Goal: Find contact information: Obtain details needed to contact an individual or organization

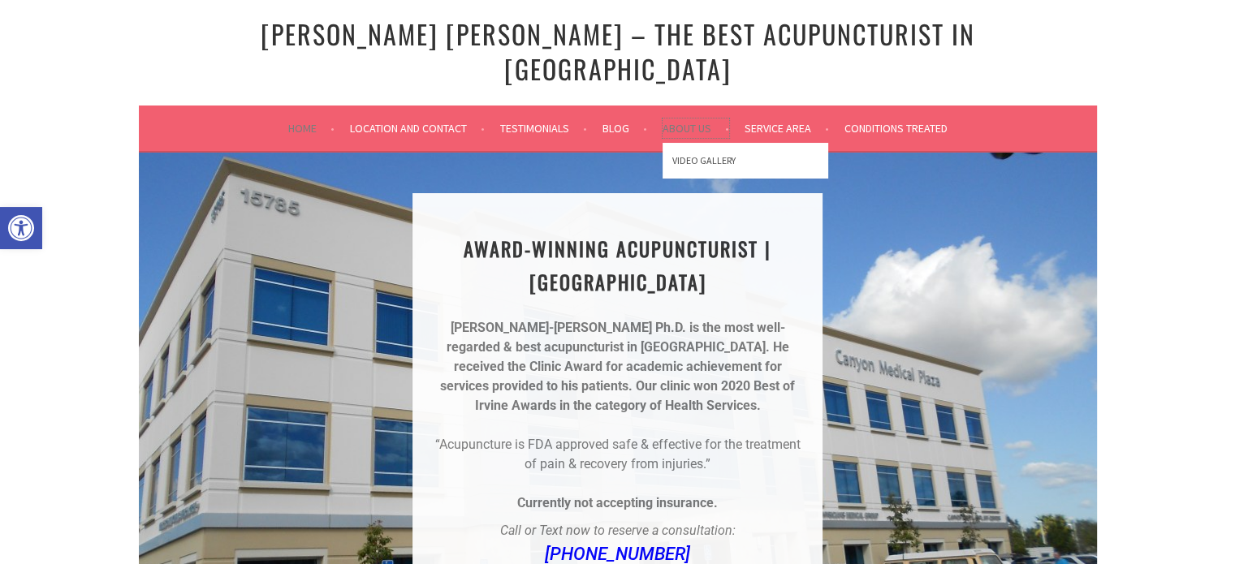
click at [685, 119] on link "About Us" at bounding box center [696, 128] width 67 height 19
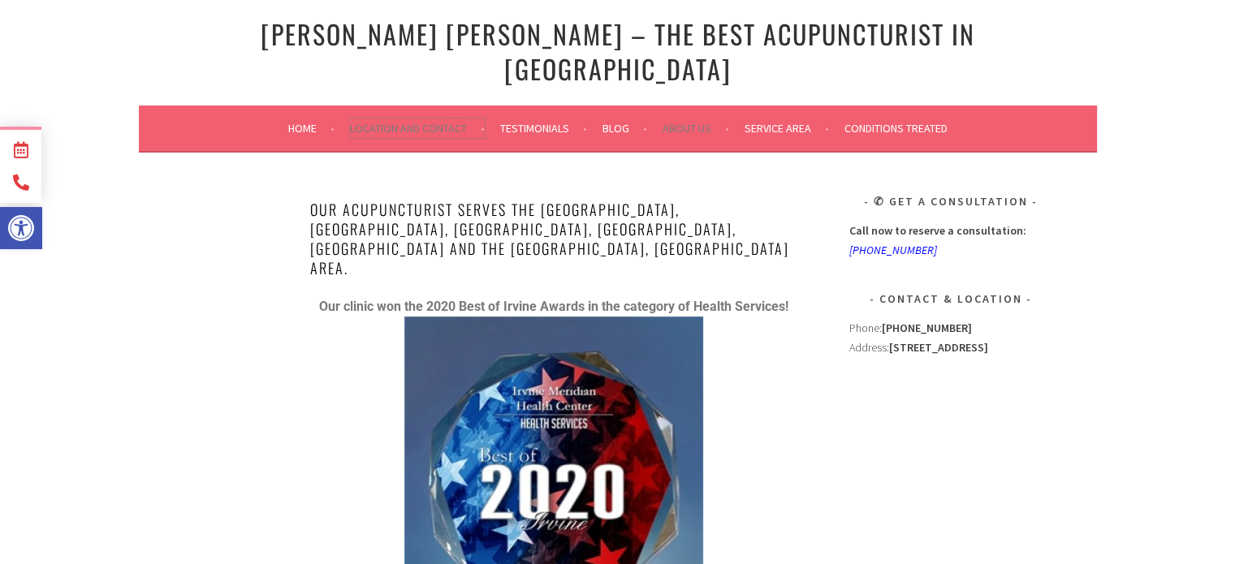
click at [391, 119] on link "Location and Contact" at bounding box center [417, 128] width 135 height 19
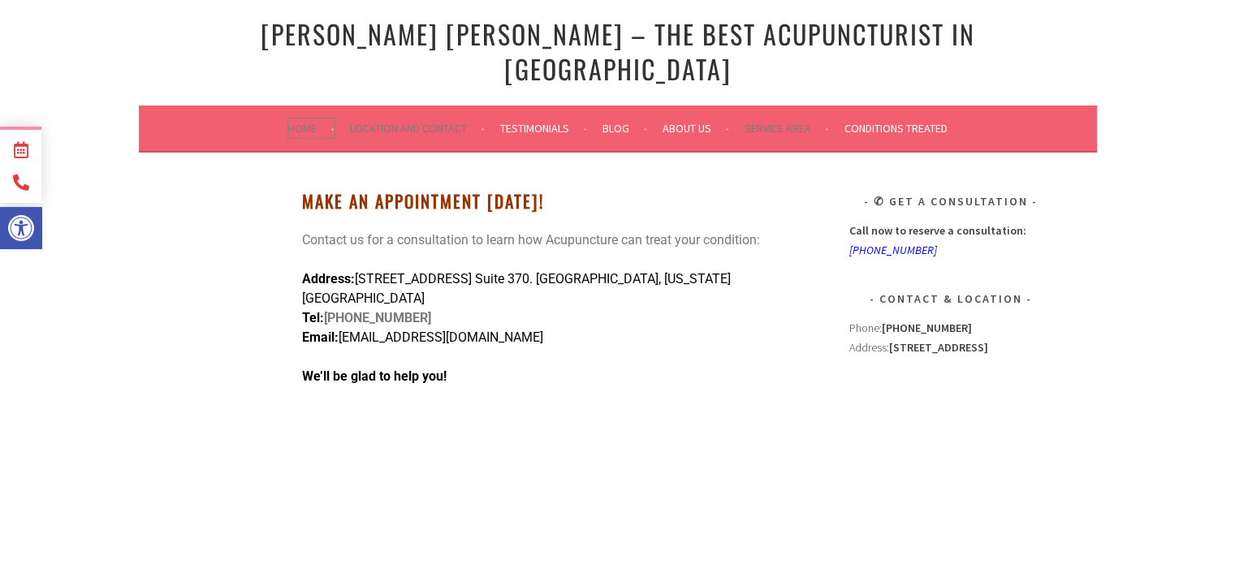
click at [313, 119] on link "Home" at bounding box center [311, 128] width 46 height 19
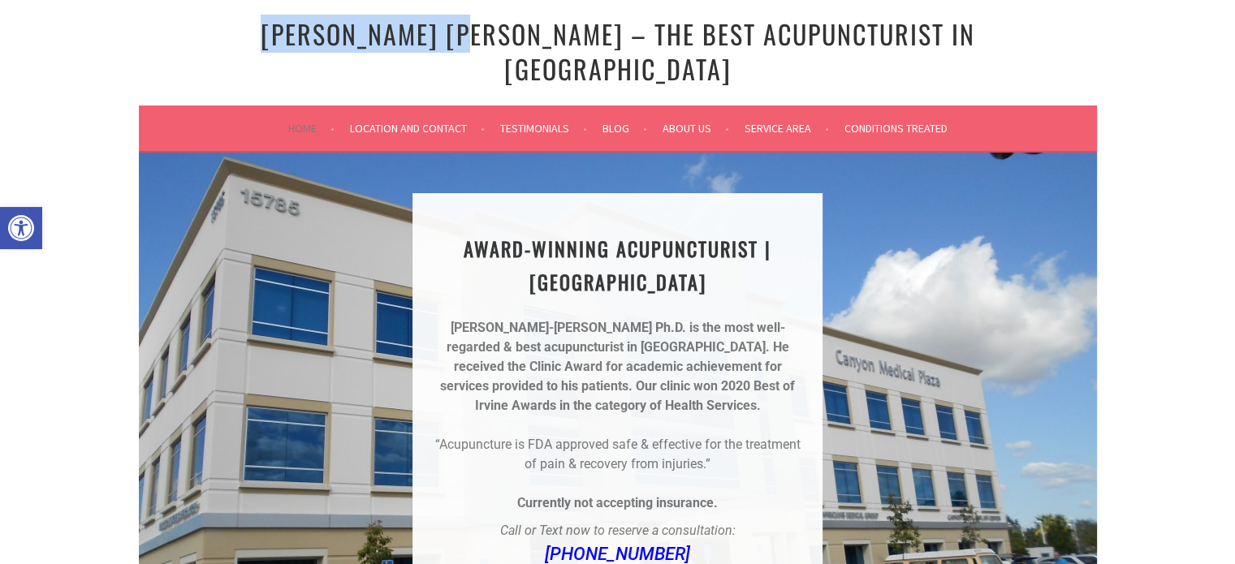
drag, startPoint x: 284, startPoint y: 32, endPoint x: 502, endPoint y: 38, distance: 217.7
click at [502, 38] on h1 "[PERSON_NAME] [PERSON_NAME] – The Best Acupuncturist In [GEOGRAPHIC_DATA]" at bounding box center [617, 51] width 869 height 69
copy link "Dr. Chun Ming Fu"
click at [549, 119] on link "Testimonials" at bounding box center [543, 128] width 87 height 19
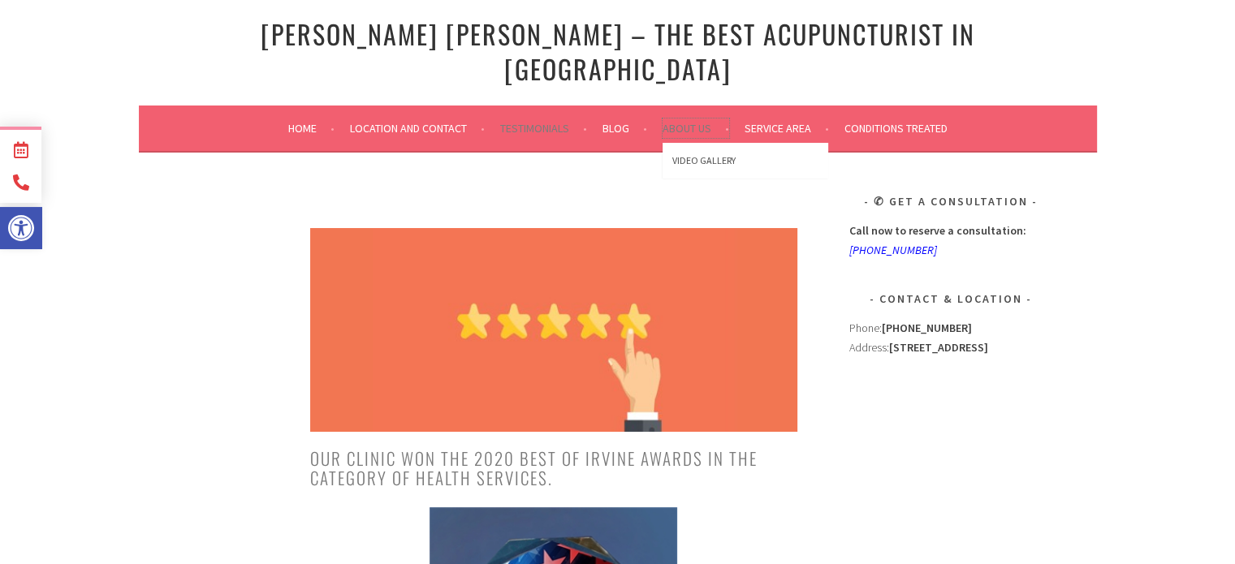
click at [689, 119] on link "About Us" at bounding box center [696, 128] width 67 height 19
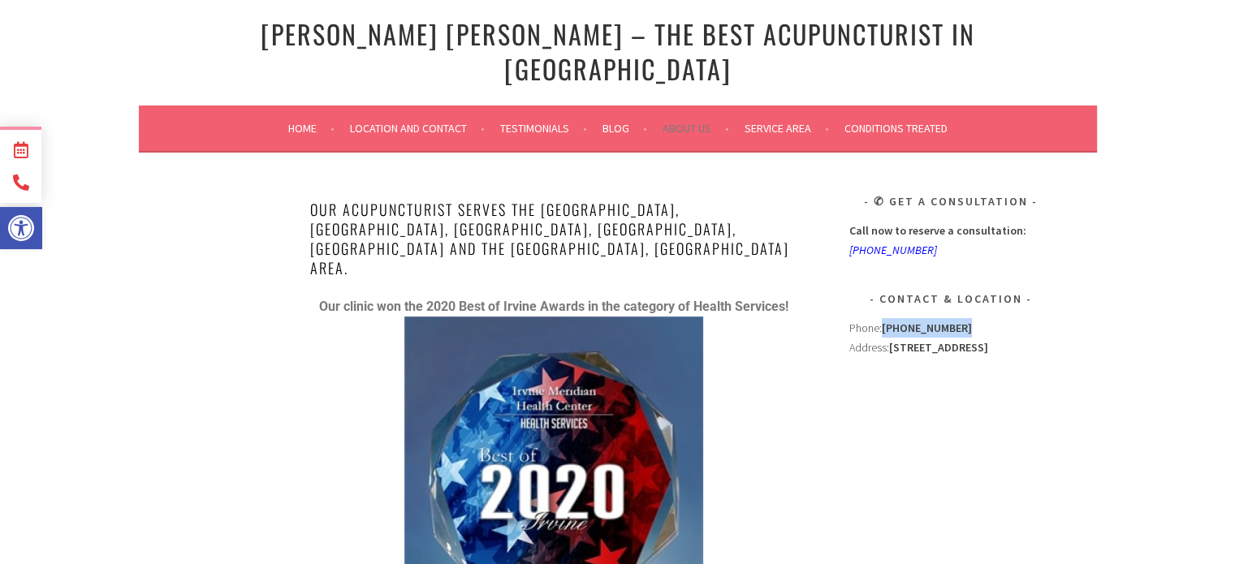
drag, startPoint x: 985, startPoint y: 297, endPoint x: 884, endPoint y: 291, distance: 100.9
click at [884, 318] on div "Phone: (949) 556-4659" at bounding box center [950, 327] width 203 height 19
copy strong "[PHONE_NUMBER]"
drag, startPoint x: 954, startPoint y: 337, endPoint x: 890, endPoint y: 318, distance: 67.0
click at [890, 318] on div "Phone: (949) 556-4659 Address: 15785 Laguna Canyon Road #370 Irvine, CA 92618" at bounding box center [950, 439] width 203 height 242
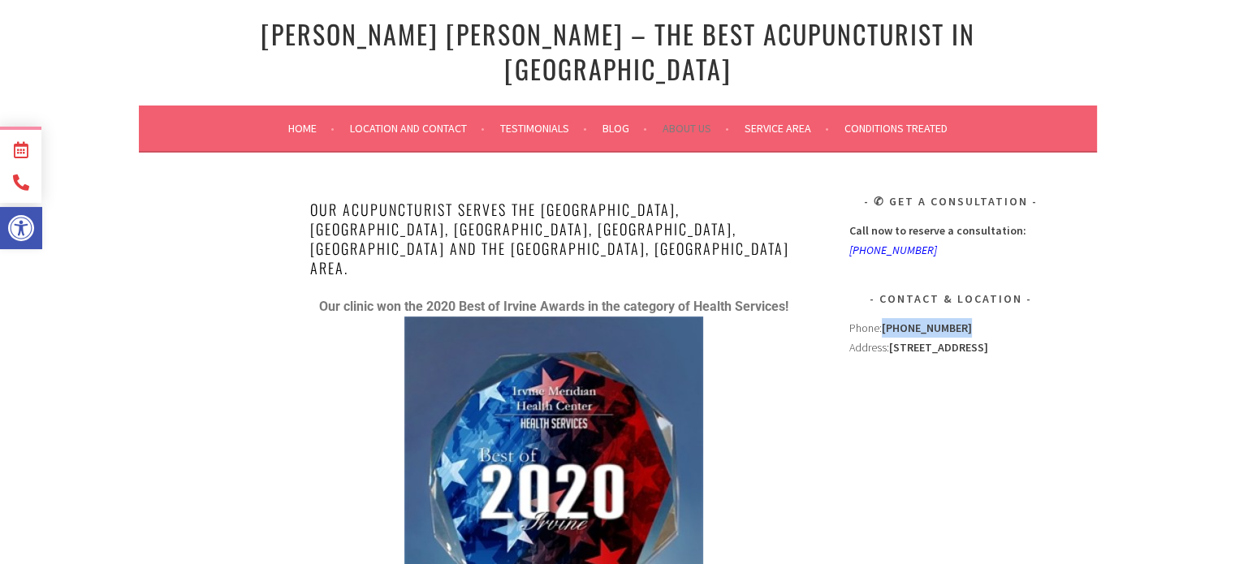
copy strong "[STREET_ADDRESS]"
click at [420, 119] on link "Location and Contact" at bounding box center [417, 128] width 135 height 19
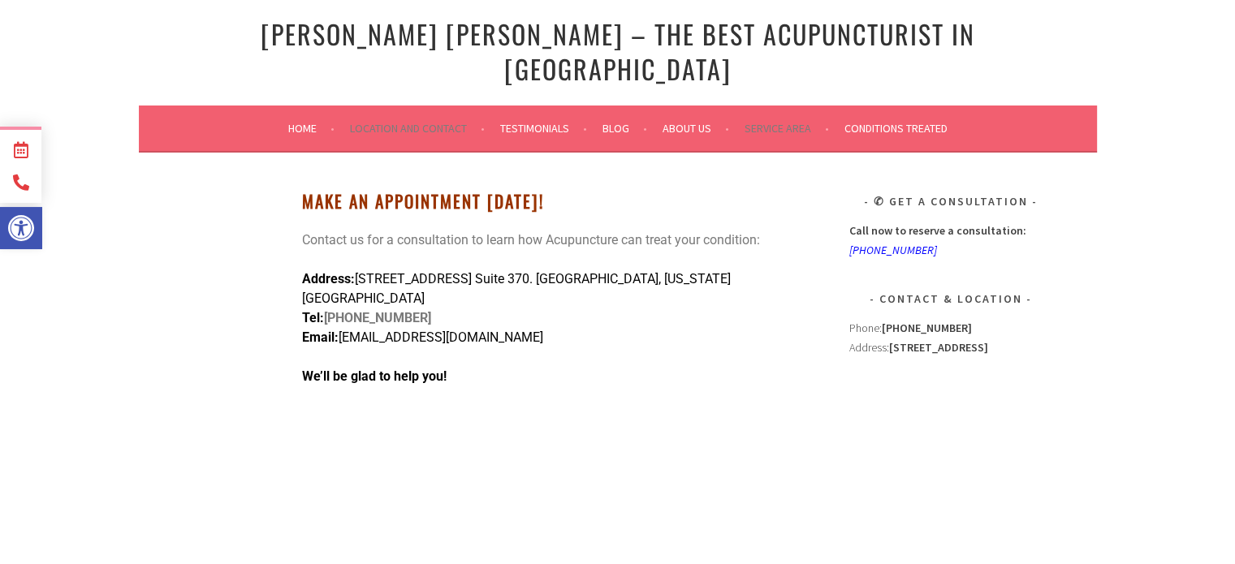
scroll to position [81, 0]
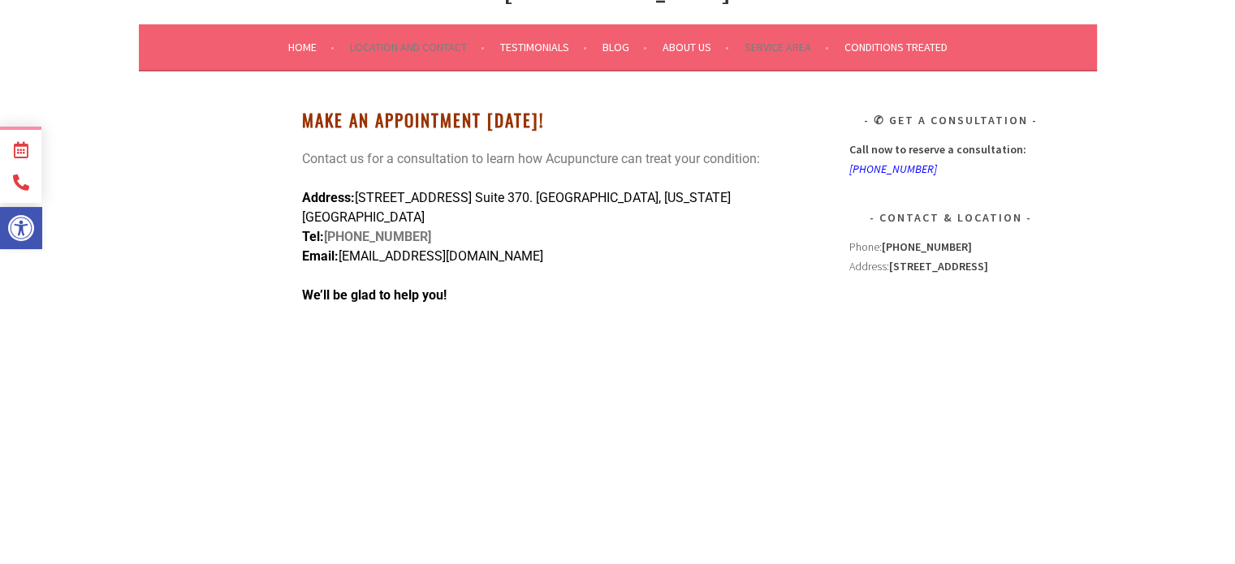
drag, startPoint x: 533, startPoint y: 214, endPoint x: 343, endPoint y: 210, distance: 189.2
click at [343, 210] on p "Address: [STREET_ADDRESS] Suite 370. [GEOGRAPHIC_DATA][US_STATE] Tel: [PHONE_NU…" at bounding box center [553, 227] width 503 height 78
copy span "[EMAIL_ADDRESS][DOMAIN_NAME]"
